Goal: Transaction & Acquisition: Obtain resource

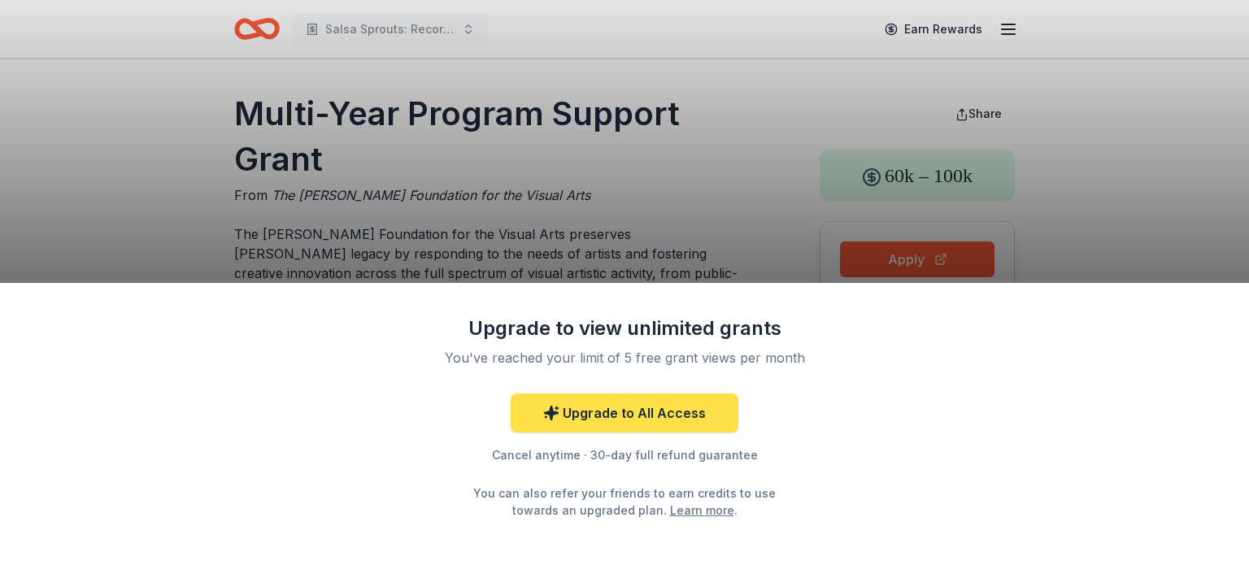
click at [622, 416] on link "Upgrade to All Access" at bounding box center [625, 413] width 228 height 39
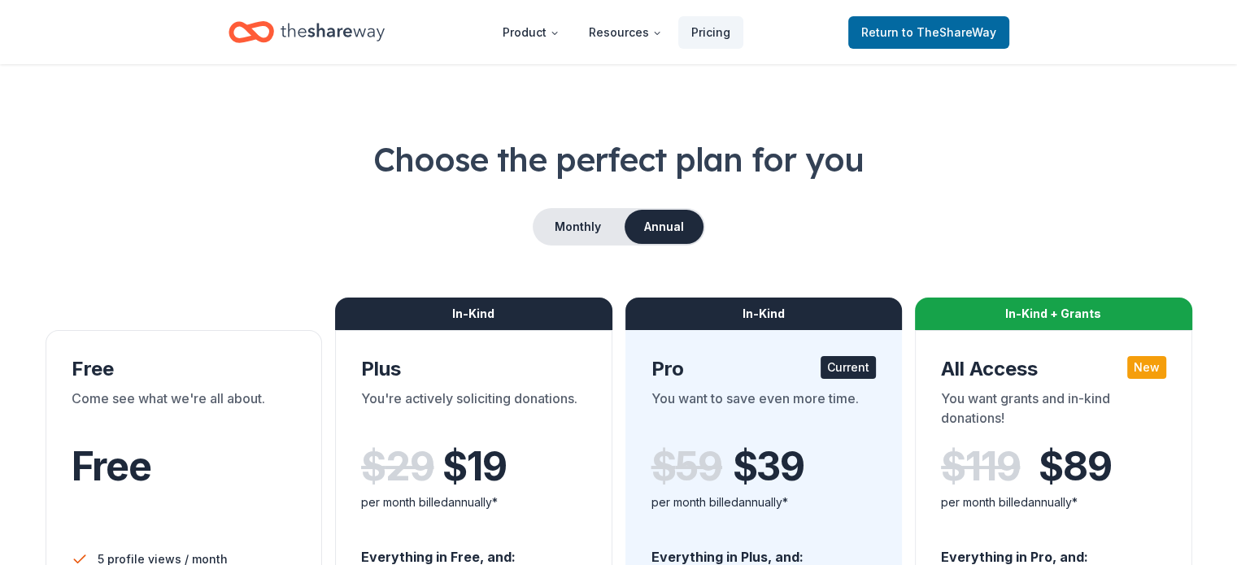
scroll to position [81, 0]
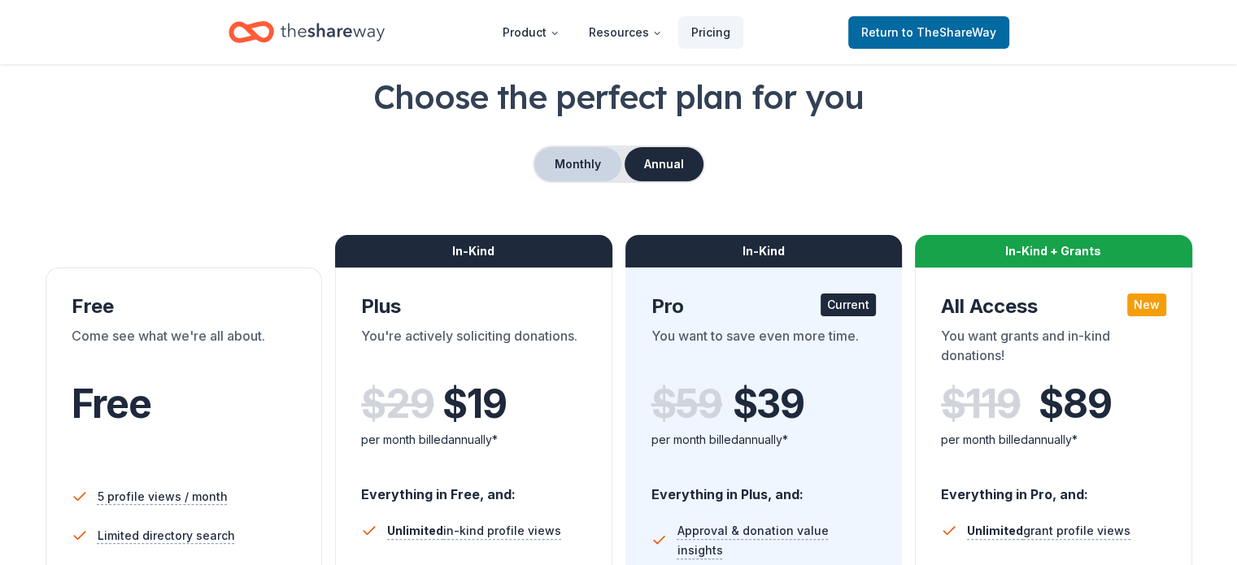
click at [569, 168] on button "Monthly" at bounding box center [577, 164] width 87 height 34
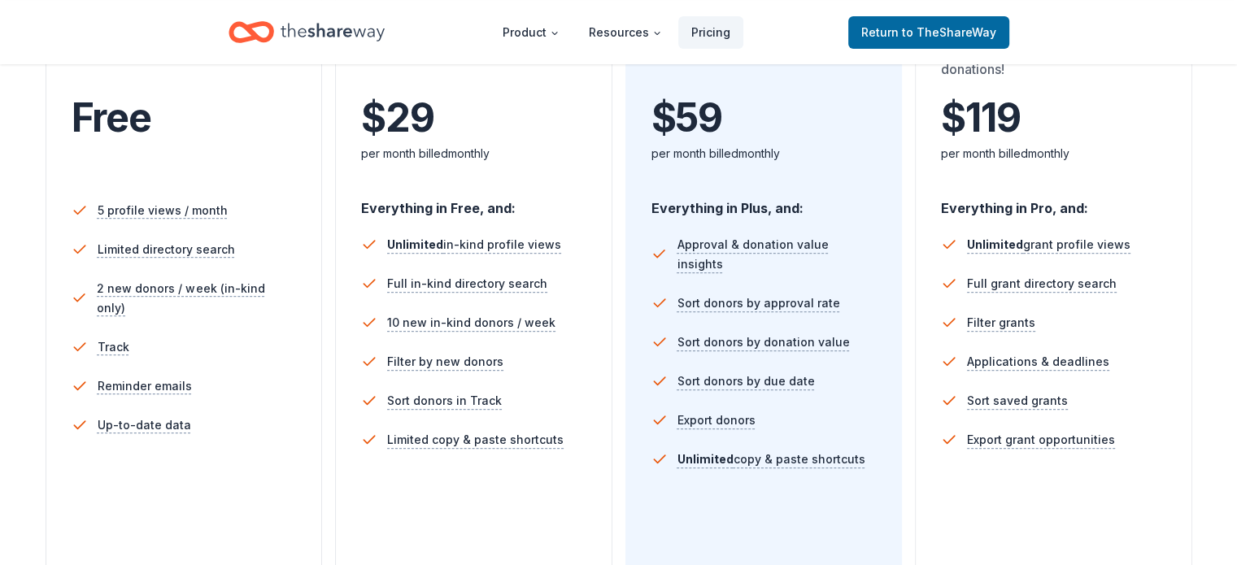
scroll to position [0, 0]
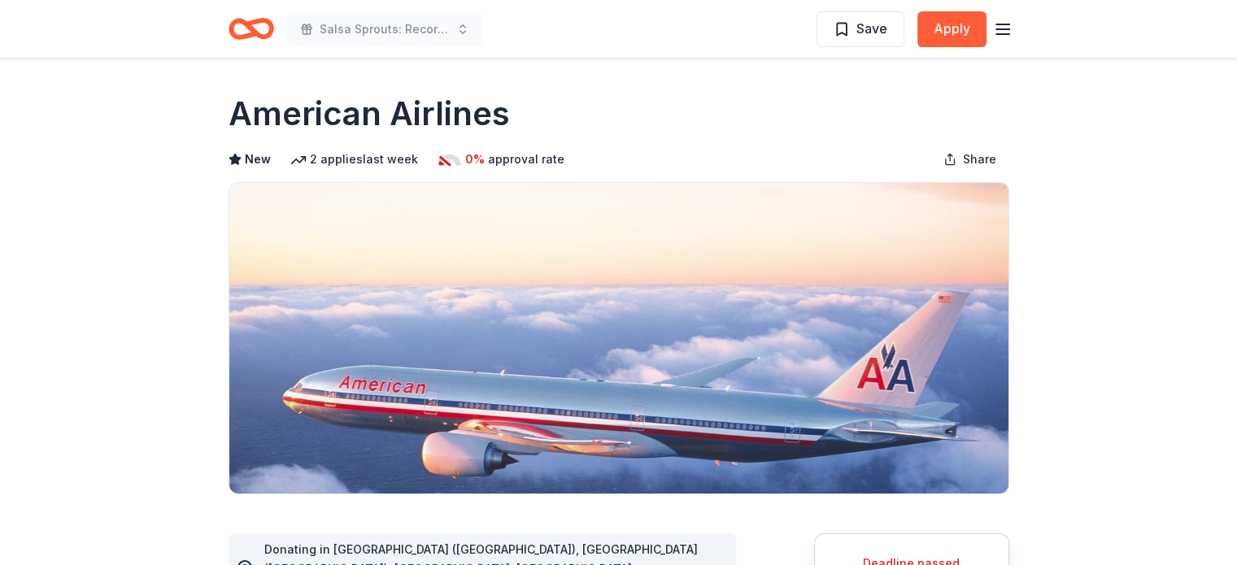
click at [251, 28] on icon "Home" at bounding box center [258, 28] width 25 height 16
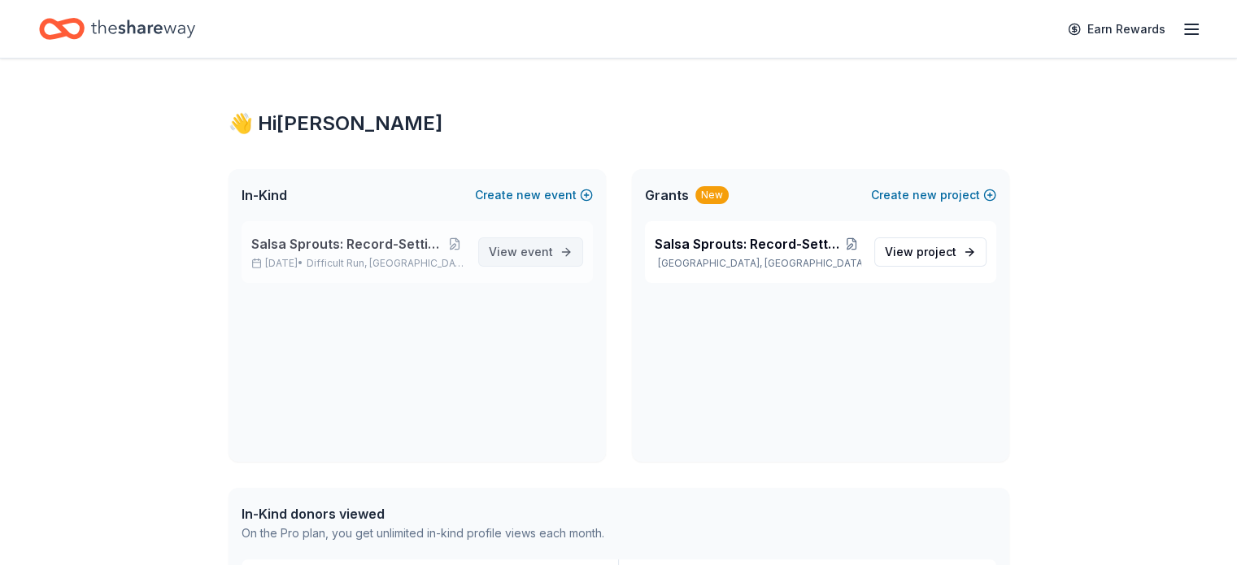
click at [516, 265] on link "View event" at bounding box center [530, 251] width 105 height 29
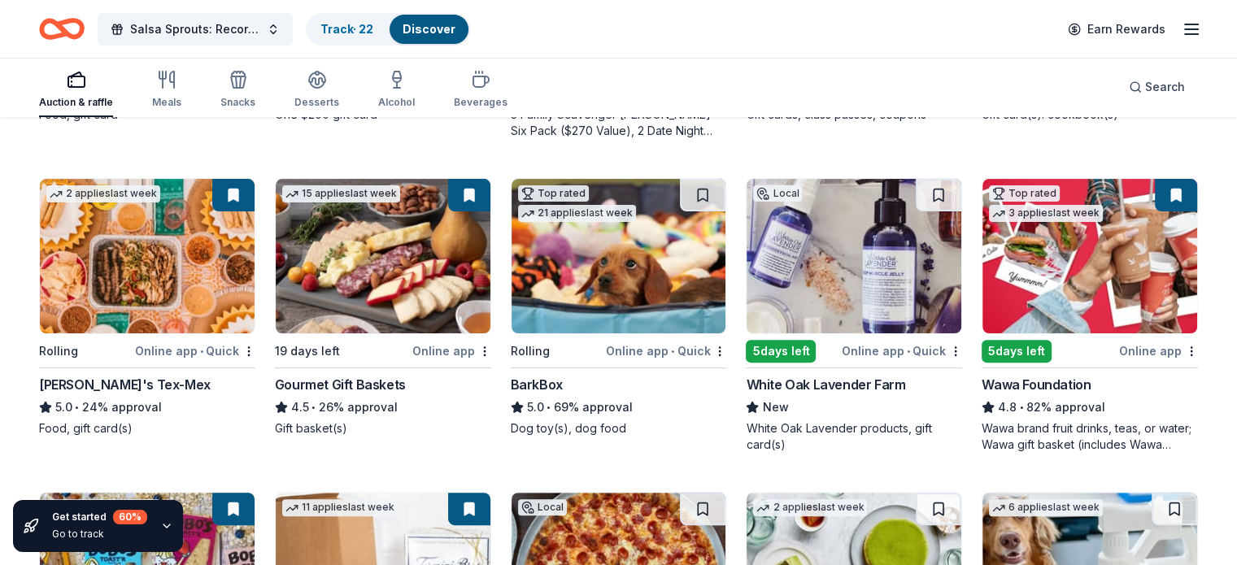
scroll to position [407, 0]
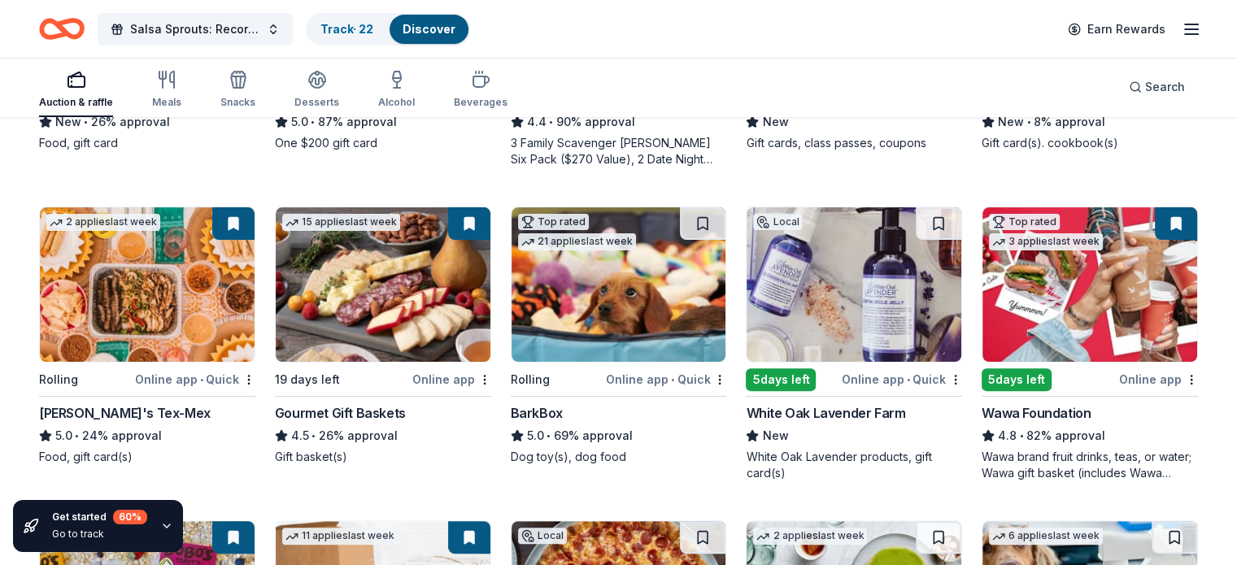
click at [791, 330] on img at bounding box center [854, 284] width 215 height 155
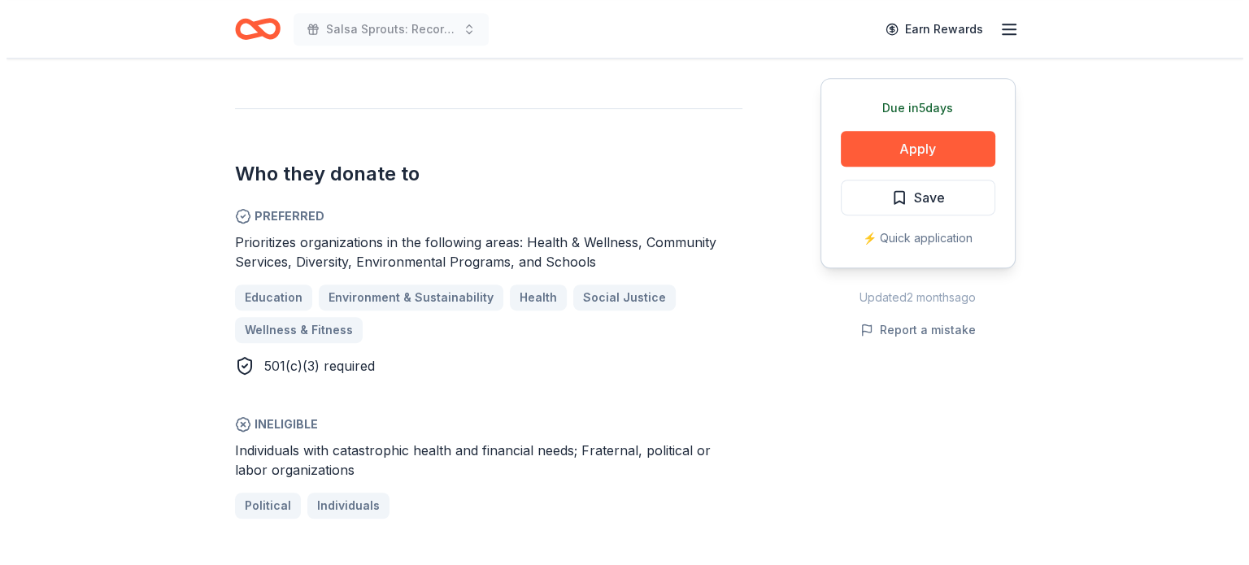
scroll to position [895, 0]
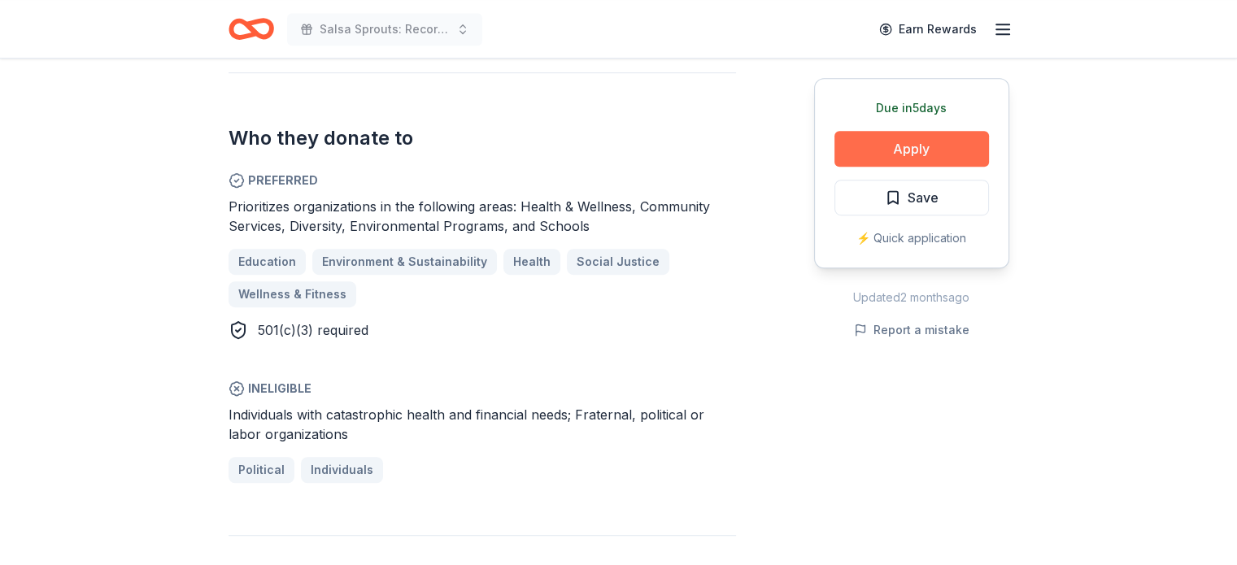
click at [921, 150] on button "Apply" at bounding box center [911, 149] width 155 height 36
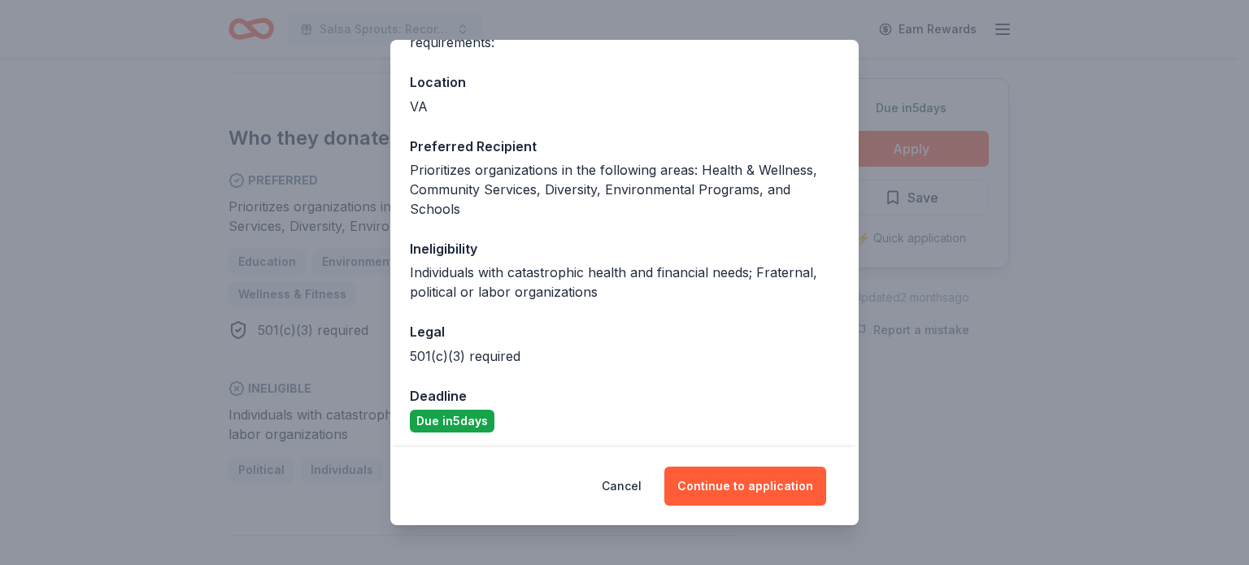
scroll to position [168, 0]
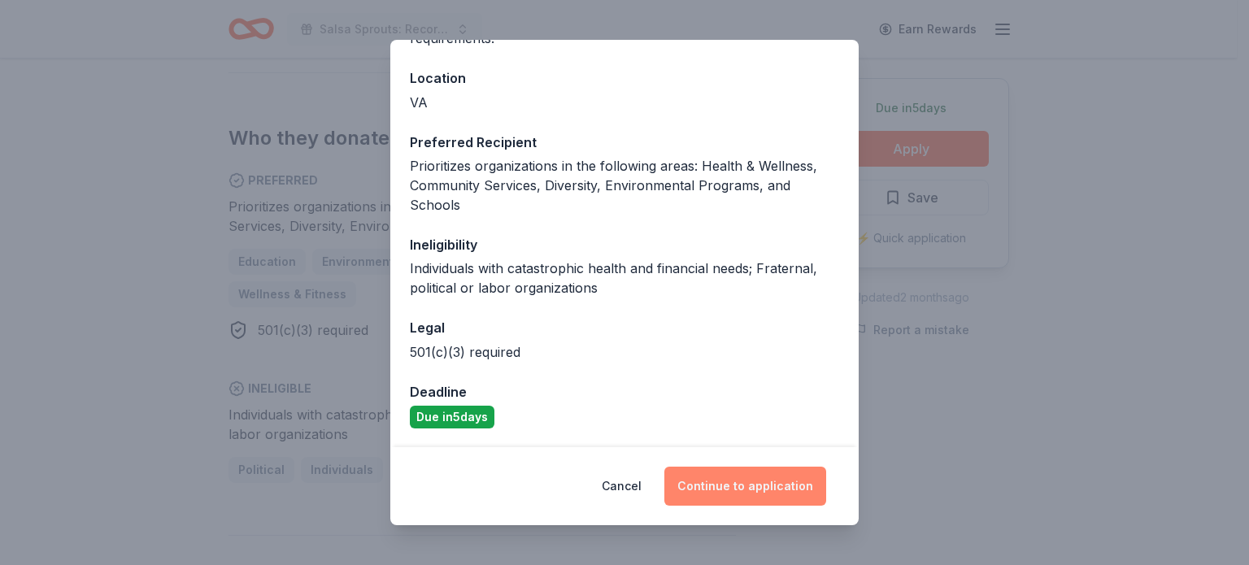
click at [761, 488] on button "Continue to application" at bounding box center [745, 486] width 162 height 39
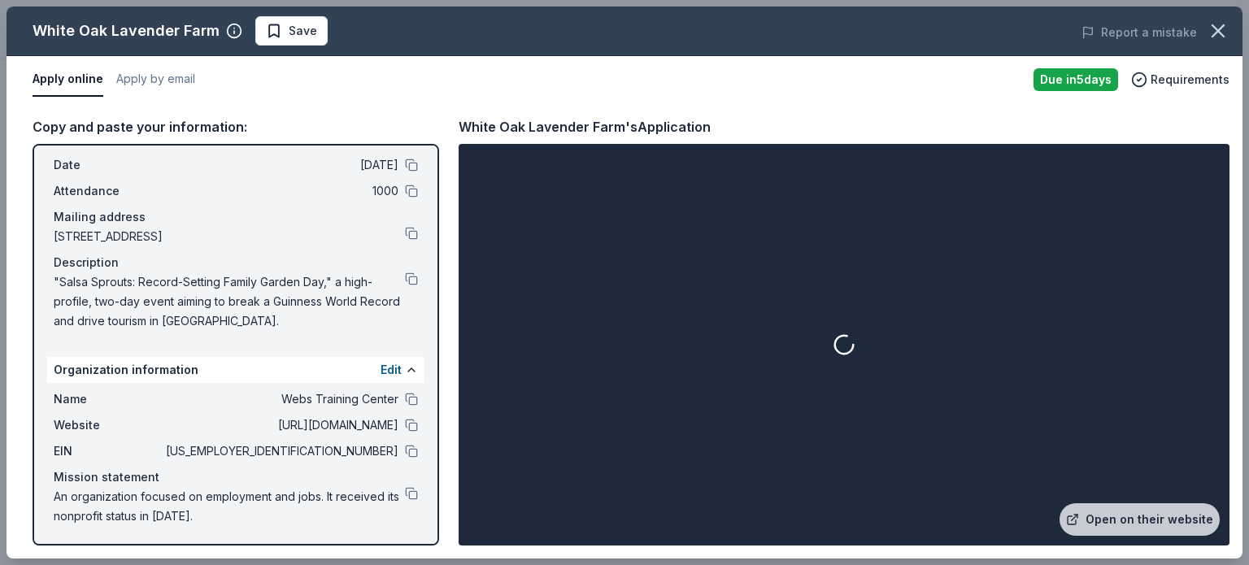
scroll to position [0, 0]
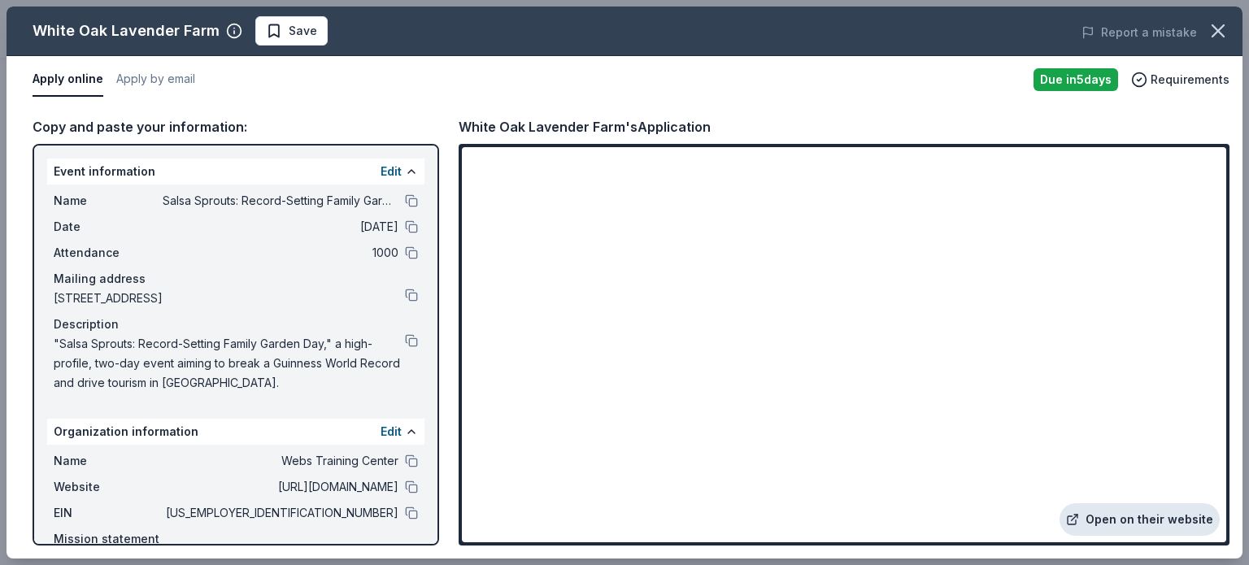
click at [1119, 514] on link "Open on their website" at bounding box center [1140, 519] width 160 height 33
